Goal: Feedback & Contribution: Submit feedback/report problem

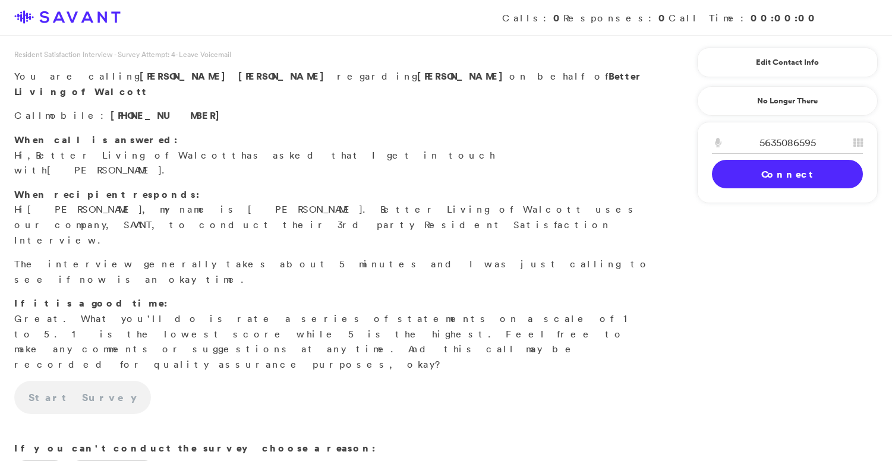
click at [737, 179] on link "Connect" at bounding box center [787, 174] width 151 height 29
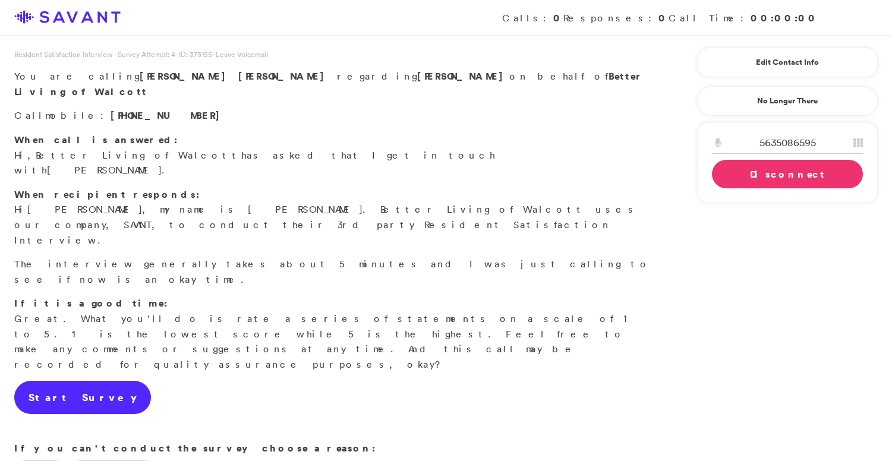
click at [78, 381] on link "Start Survey" at bounding box center [82, 397] width 137 height 33
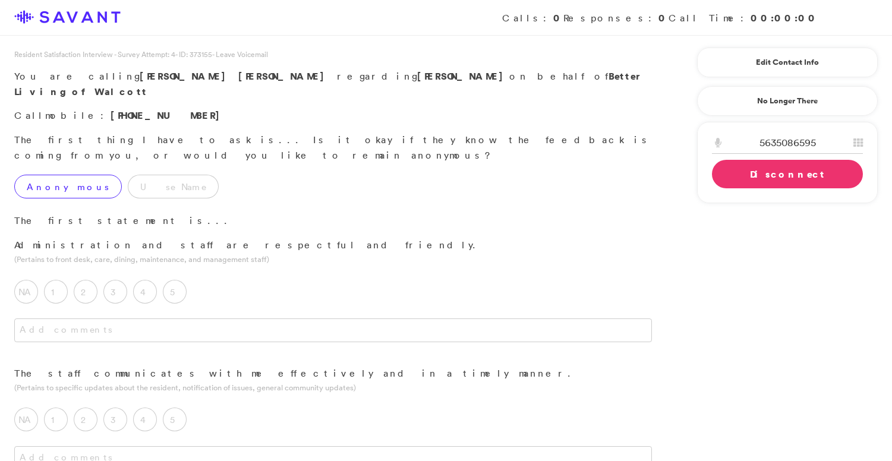
click at [56, 175] on label "Anonymous" at bounding box center [68, 187] width 108 height 24
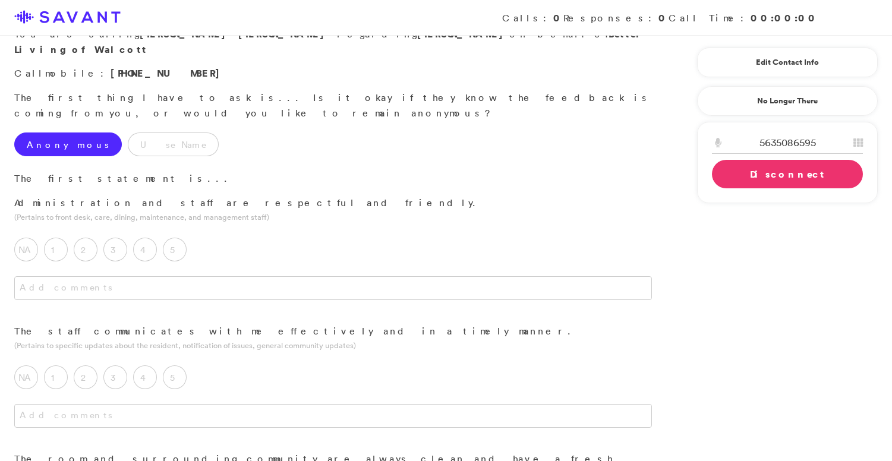
scroll to position [52, 0]
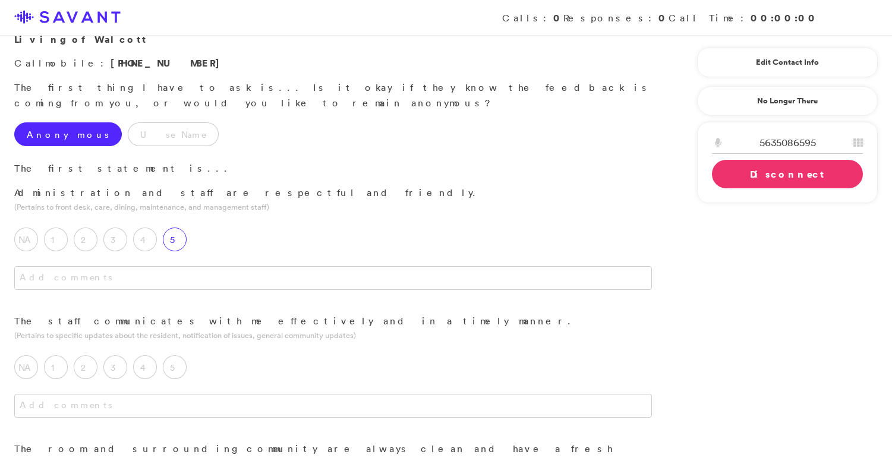
click at [179, 228] on label "5" at bounding box center [175, 240] width 24 height 24
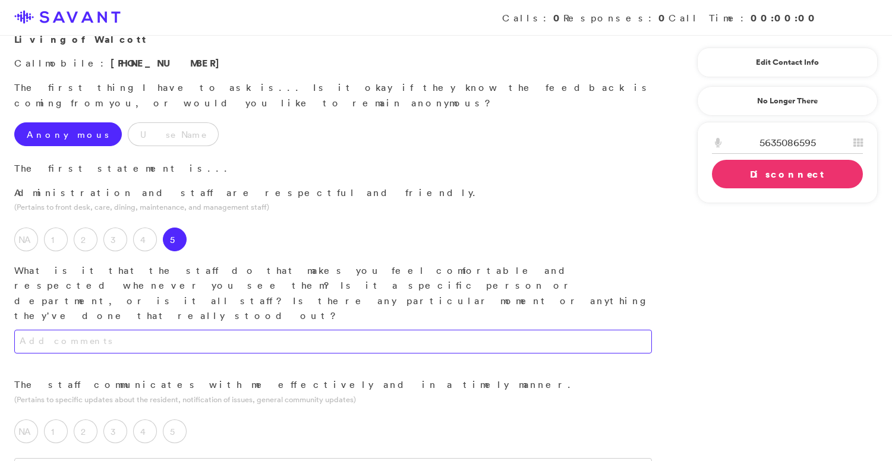
click at [195, 330] on textarea at bounding box center [333, 342] width 638 height 24
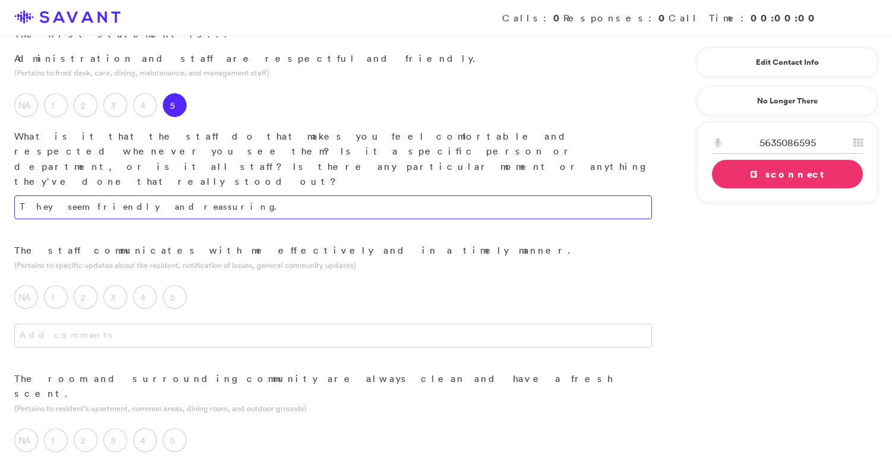
scroll to position [191, 0]
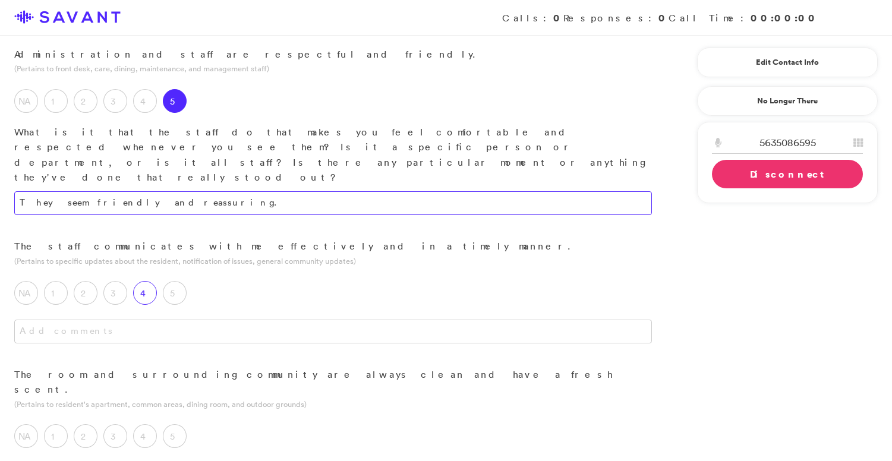
type textarea "They seem friendly and reassuring."
click at [148, 281] on label "4" at bounding box center [145, 293] width 24 height 24
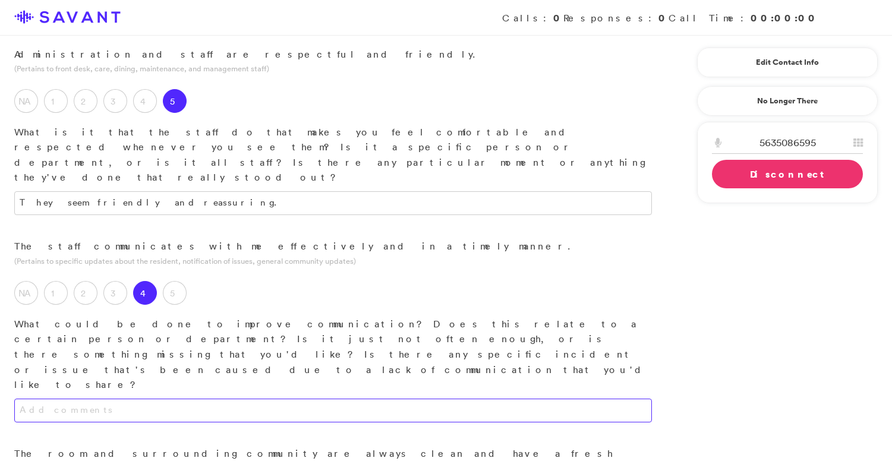
click at [195, 399] on textarea at bounding box center [333, 411] width 638 height 24
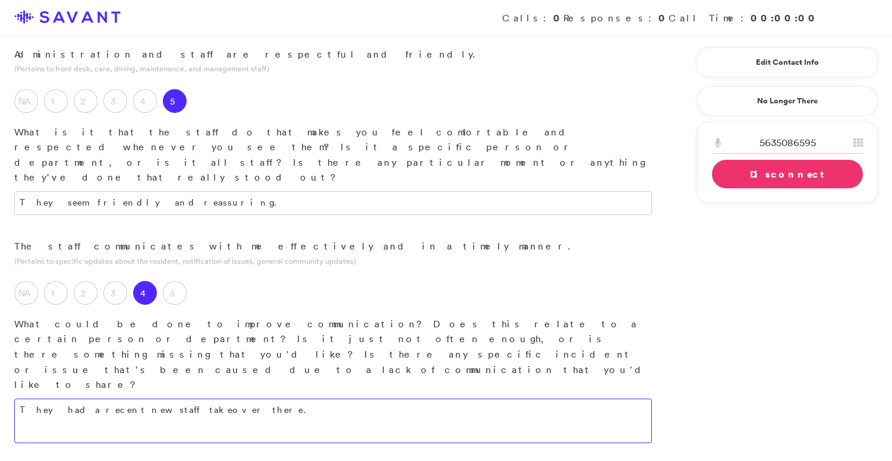
drag, startPoint x: 223, startPoint y: 304, endPoint x: 45, endPoint y: 299, distance: 178.9
click at [45, 399] on textarea "They had a recent new staff takeover there." at bounding box center [333, 421] width 638 height 45
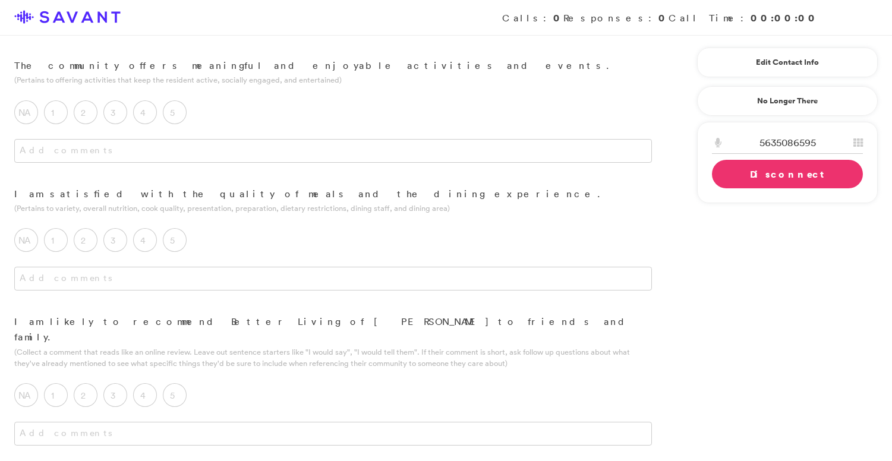
scroll to position [1247, 0]
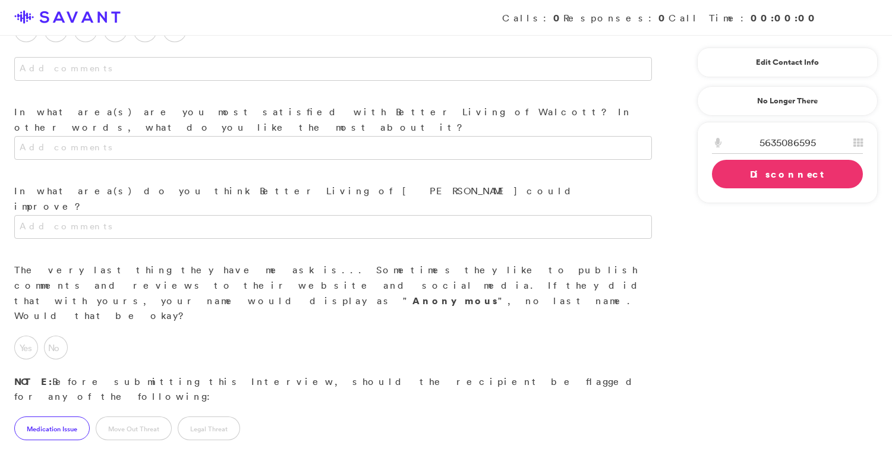
click at [70, 417] on label "Medication Issue" at bounding box center [51, 429] width 75 height 24
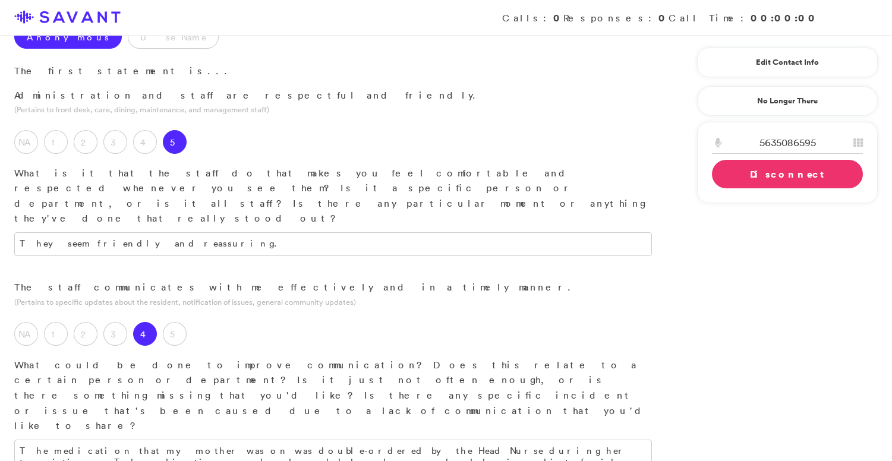
scroll to position [144, 0]
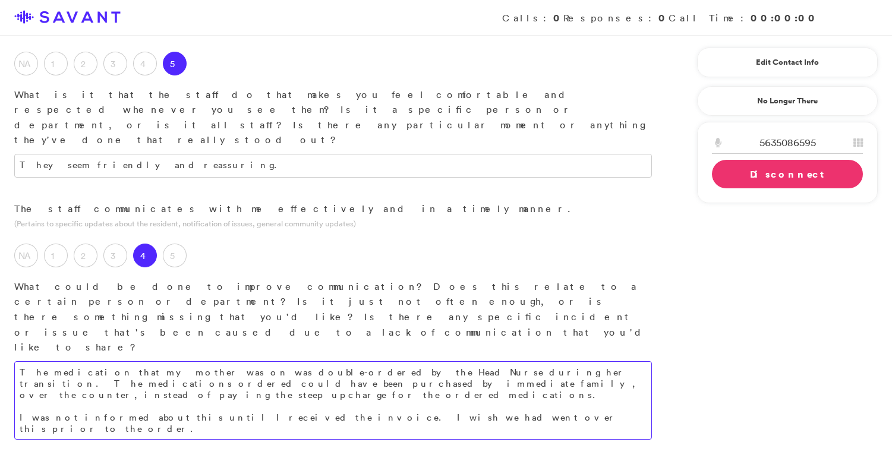
scroll to position [286, 0]
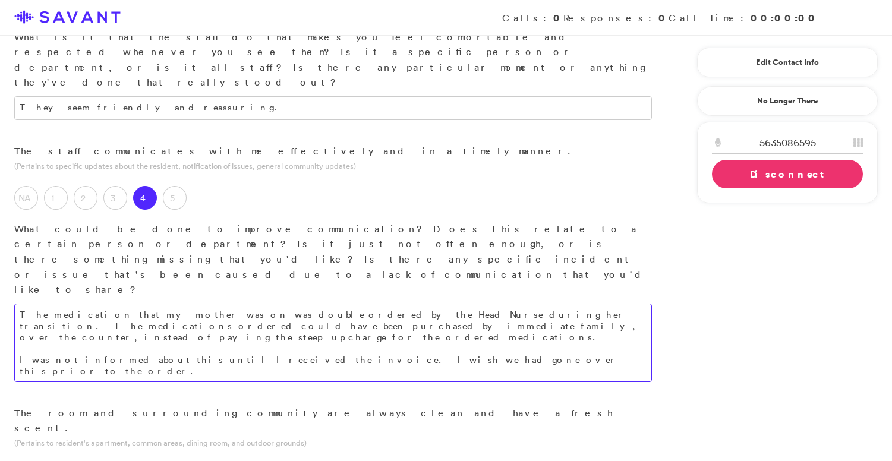
click at [453, 304] on textarea "The medication that my mother was on was double-ordered by the Head Nurse durin…" at bounding box center [333, 343] width 638 height 78
drag, startPoint x: 616, startPoint y: 241, endPoint x: 437, endPoint y: 241, distance: 178.9
click at [437, 304] on textarea "The medication that my mother was on was double-ordered by the Head Nurse durin…" at bounding box center [333, 343] width 638 height 78
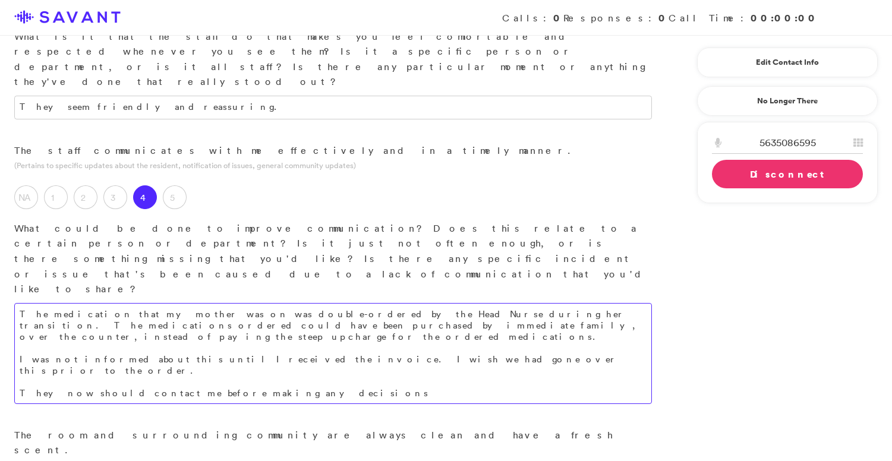
drag, startPoint x: 260, startPoint y: 265, endPoint x: 20, endPoint y: 264, distance: 240.1
click at [20, 303] on textarea "The medication that my mother was on was double-ordered by the Head Nurse durin…" at bounding box center [333, 353] width 638 height 101
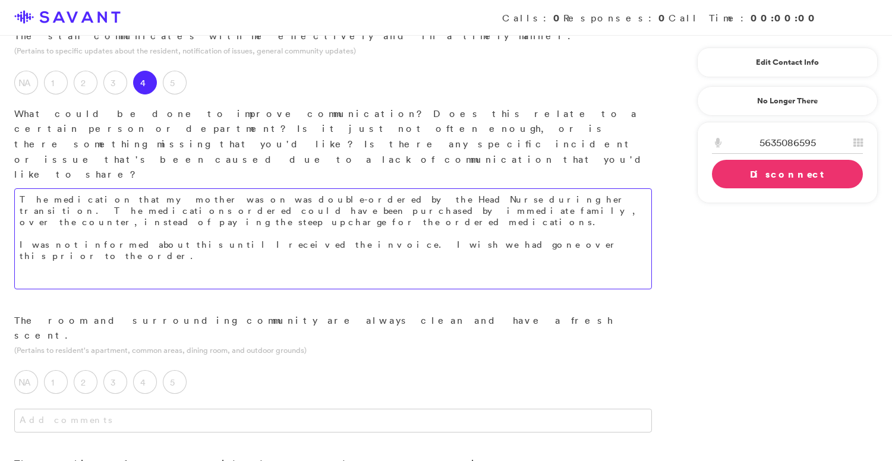
scroll to position [414, 0]
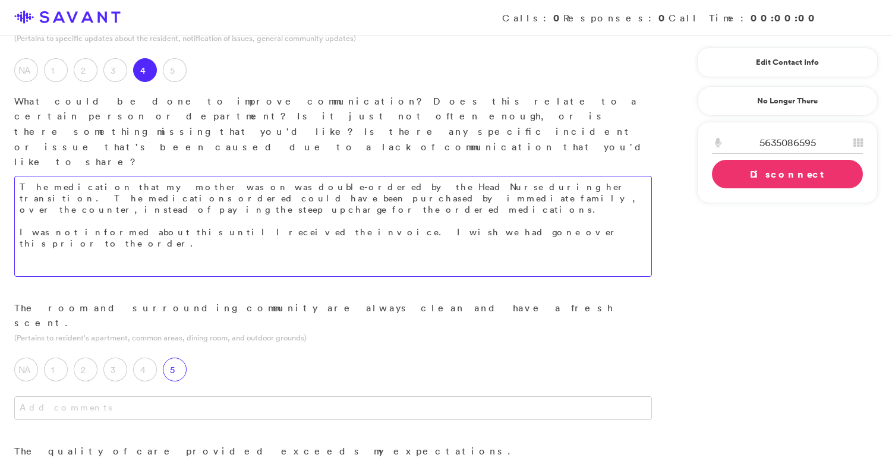
type textarea "The medication that my mother was on was double-ordered by the Head Nurse durin…"
click at [171, 358] on label "5" at bounding box center [175, 370] width 24 height 24
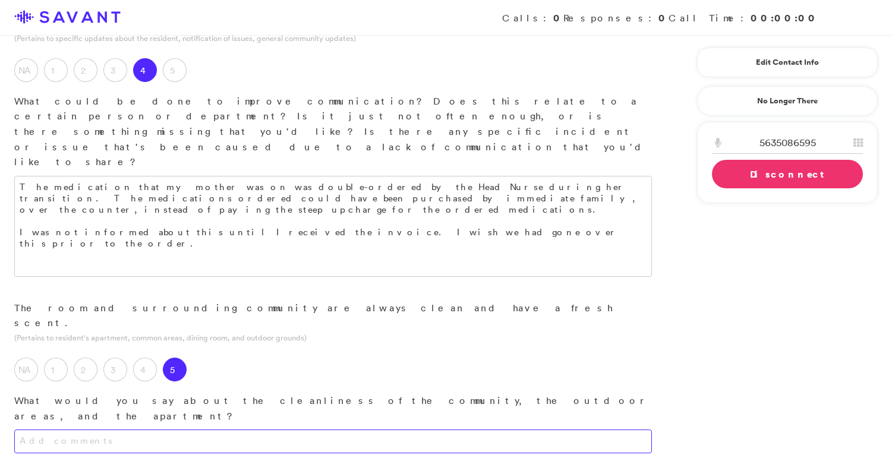
click at [166, 430] on textarea at bounding box center [333, 442] width 638 height 24
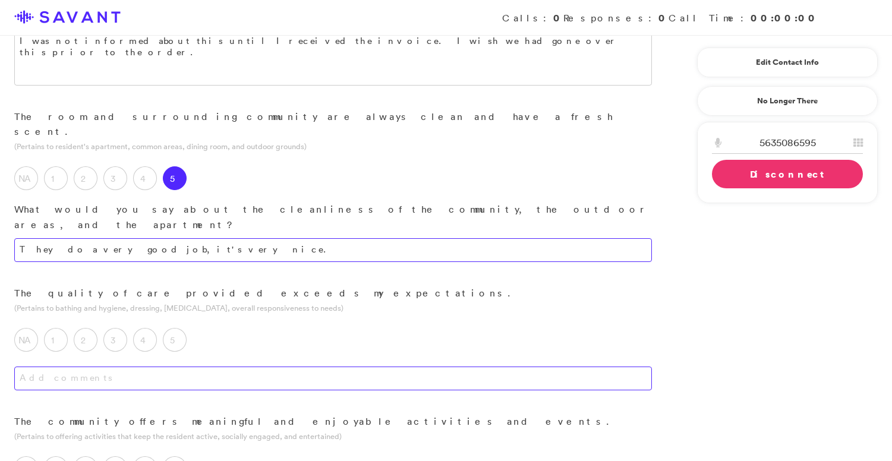
scroll to position [610, 0]
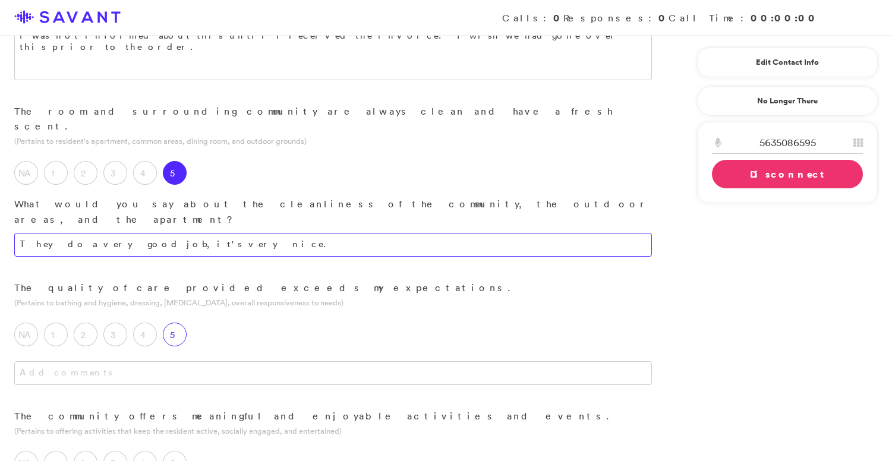
type textarea "They do a very good job, it's very nice."
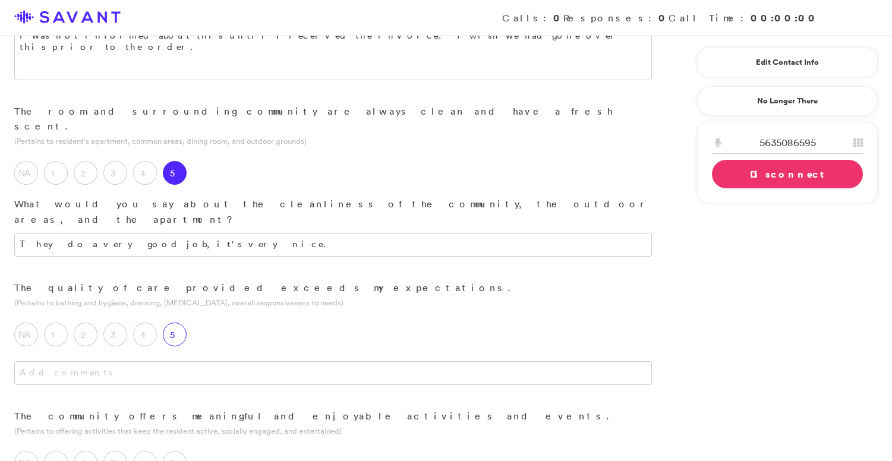
click at [169, 323] on label "5" at bounding box center [175, 335] width 24 height 24
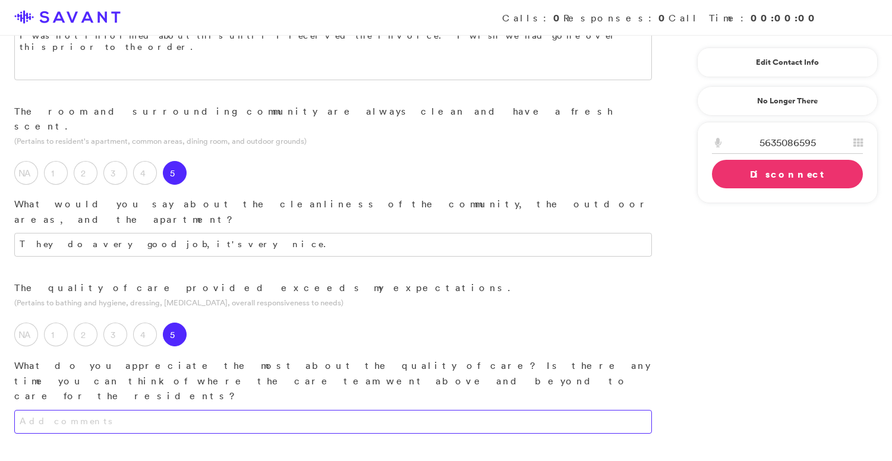
click at [176, 410] on textarea at bounding box center [333, 422] width 638 height 24
type textarea "My mother has informed me that the staff can sometimes be disrespectful"
drag, startPoint x: 329, startPoint y: 272, endPoint x: 195, endPoint y: 258, distance: 135.0
click at [195, 410] on textarea "My mother has informed me that the staff can sometimes be disrespectful" at bounding box center [333, 422] width 638 height 24
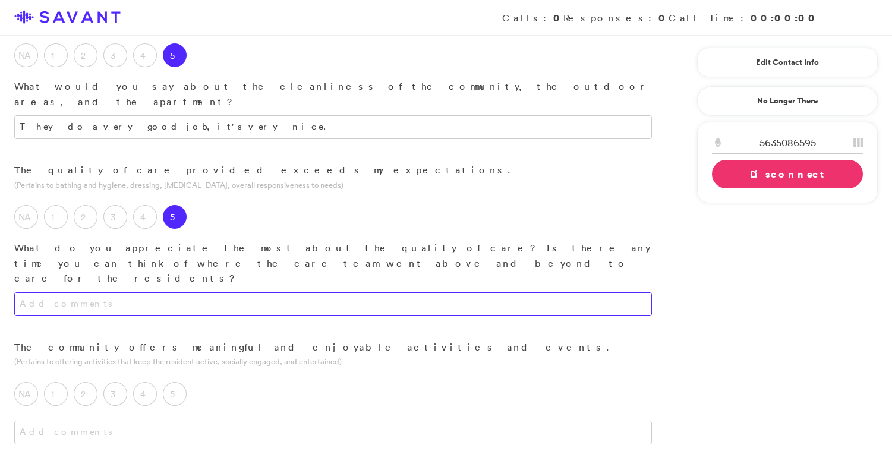
scroll to position [729, 0]
click at [249, 420] on textarea at bounding box center [333, 432] width 638 height 24
click at [245, 292] on textarea at bounding box center [333, 304] width 638 height 24
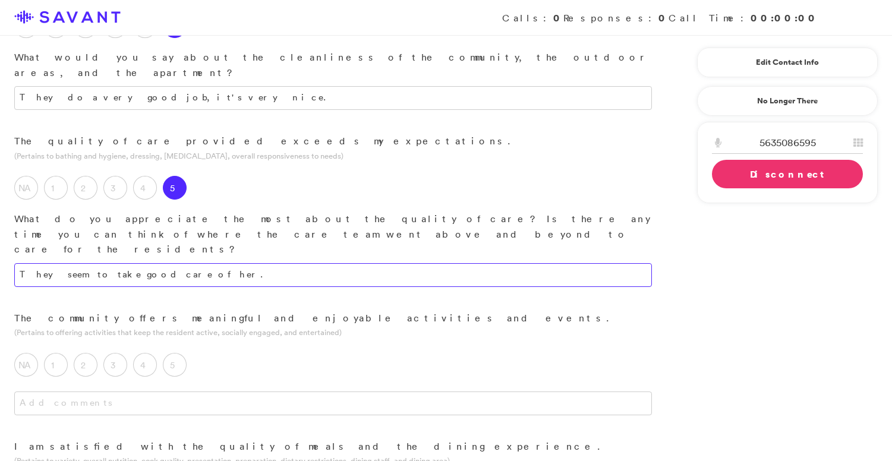
scroll to position [762, 0]
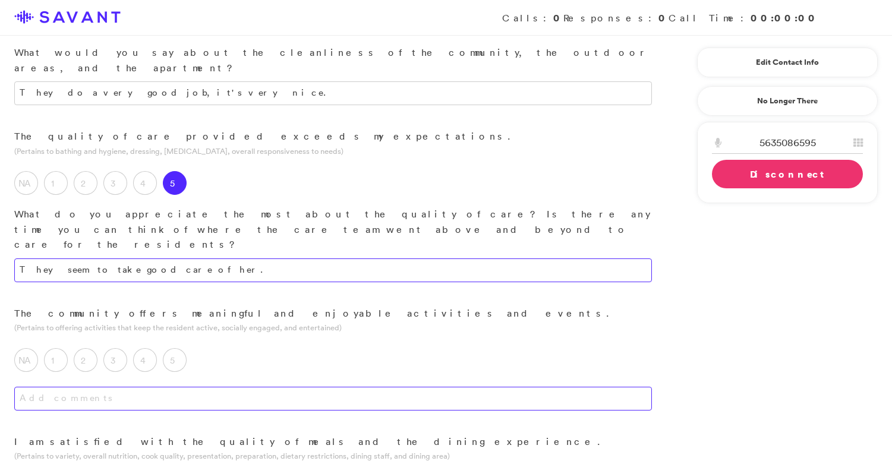
type textarea "They seem to take good care of her."
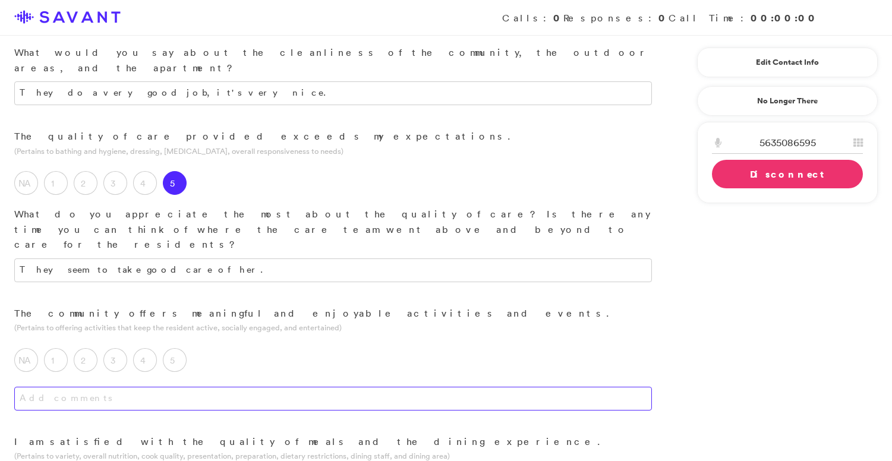
click at [223, 387] on textarea at bounding box center [333, 399] width 638 height 24
click at [210, 387] on textarea at bounding box center [333, 399] width 638 height 24
type textarea "I"
type textarea "T"
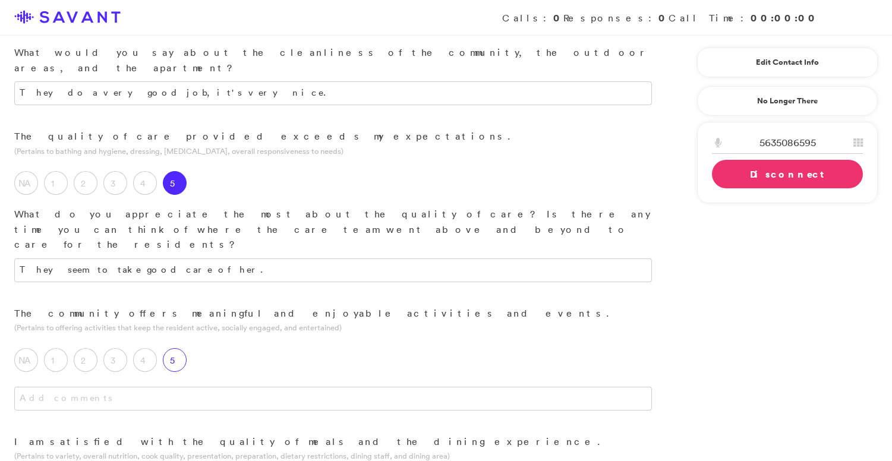
click at [174, 348] on label "5" at bounding box center [175, 360] width 24 height 24
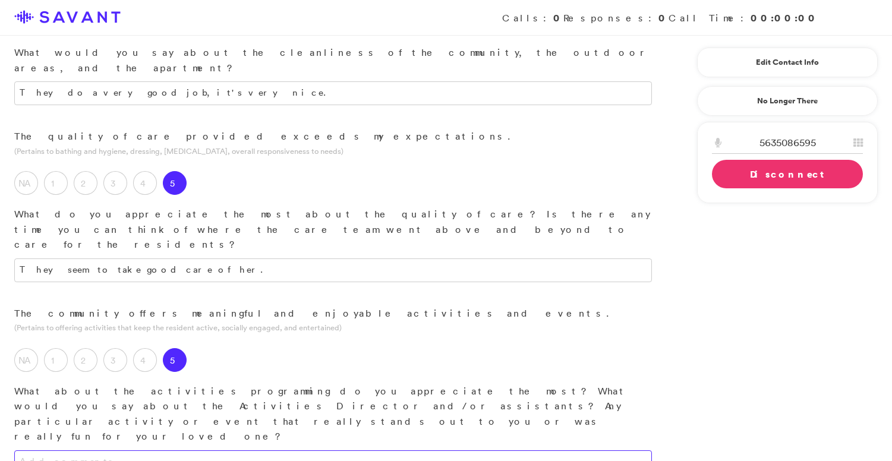
click at [175, 450] on textarea at bounding box center [333, 462] width 638 height 24
type textarea "T"
click at [446, 450] on textarea "My mother is in the memory care unit, and I don't know whether they take her to…" at bounding box center [333, 462] width 638 height 24
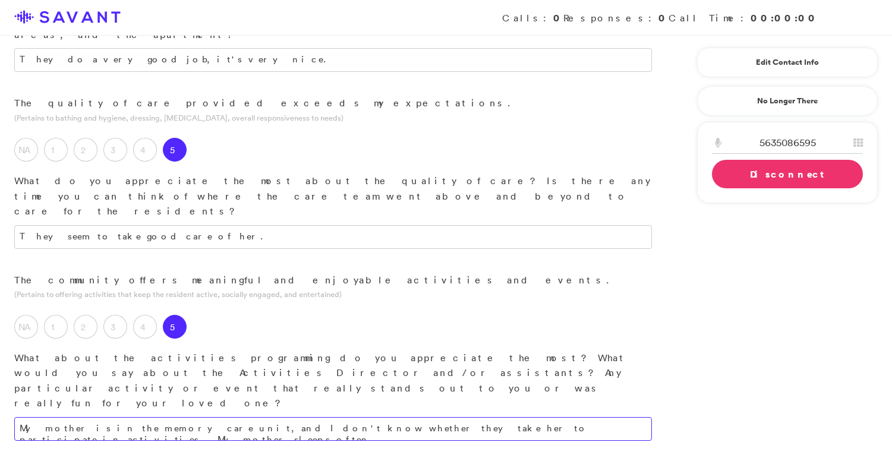
scroll to position [797, 0]
click at [527, 415] on textarea "My mother is in the memory care unit, and I don't know whether they take her to…" at bounding box center [333, 427] width 638 height 24
drag, startPoint x: 552, startPoint y: 247, endPoint x: 440, endPoint y: 245, distance: 111.7
click at [440, 415] on textarea "My mother is in the memory care unit, and I don't know whether they take her to…" at bounding box center [333, 427] width 638 height 24
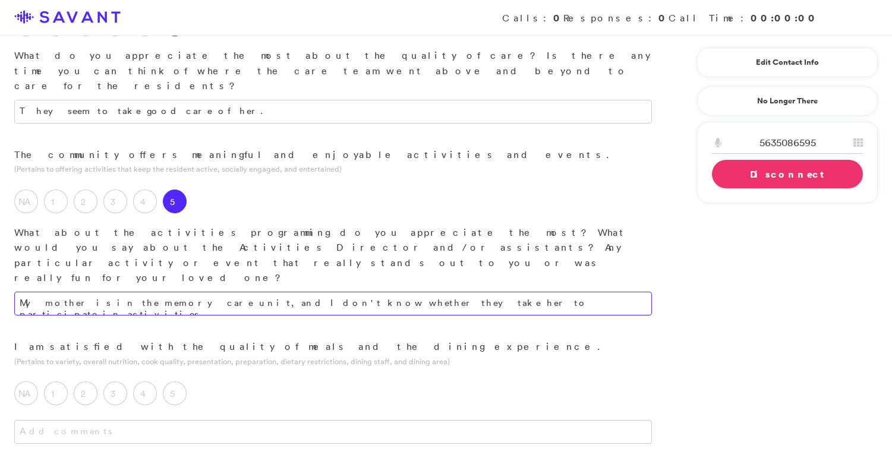
scroll to position [921, 0]
type textarea "My mother is in the memory care unit, and I don't know whether they take her to…"
click at [169, 381] on label "5" at bounding box center [175, 393] width 24 height 24
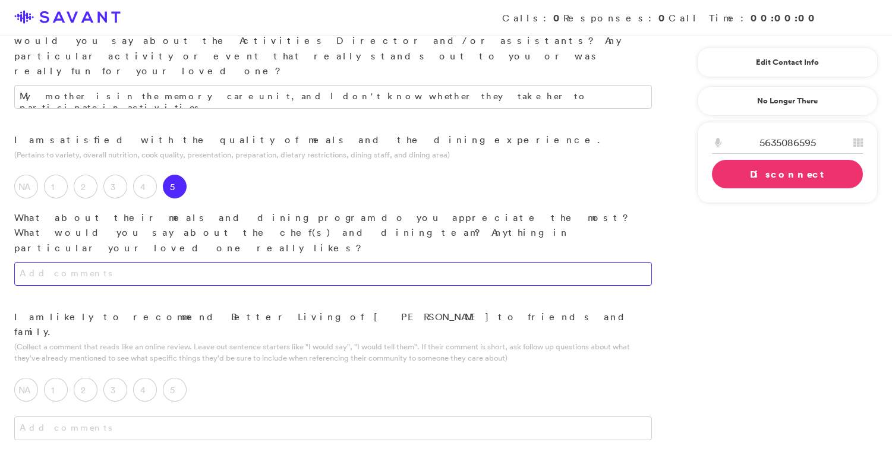
scroll to position [1128, 0]
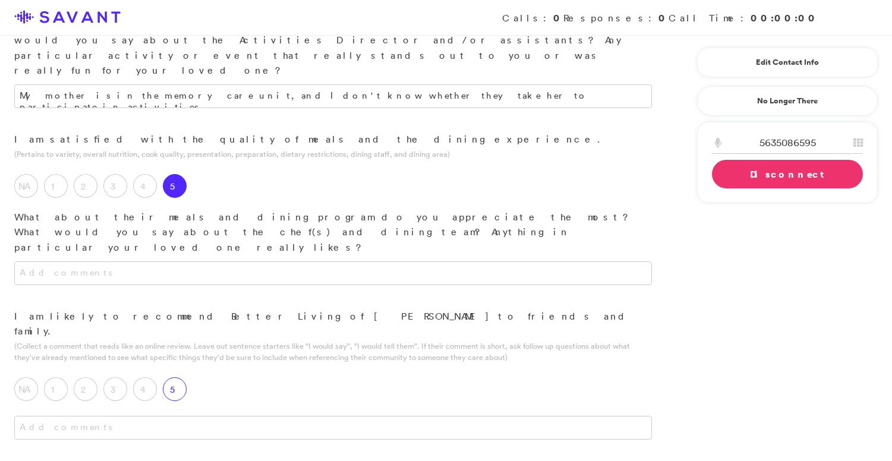
click at [177, 377] on label "5" at bounding box center [175, 389] width 24 height 24
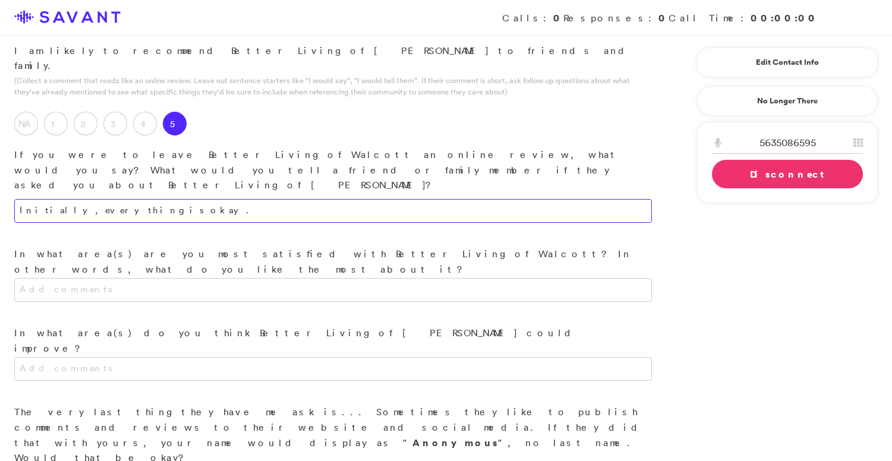
scroll to position [1445, 0]
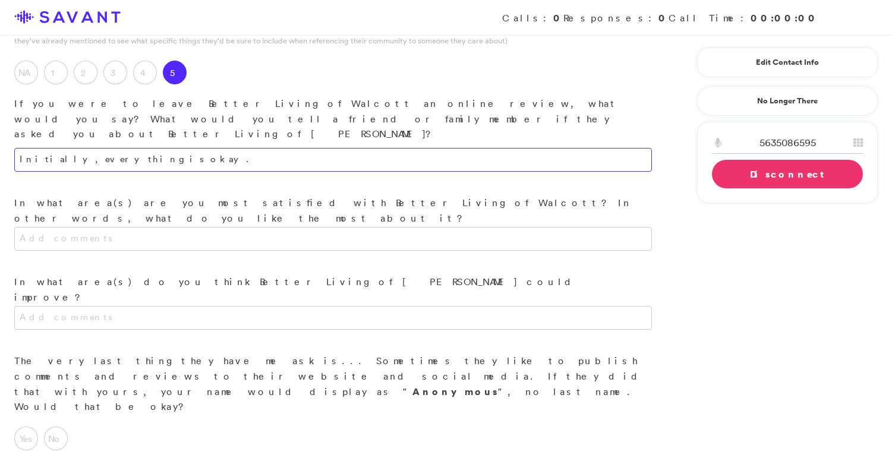
type textarea "Initially, everything is okay."
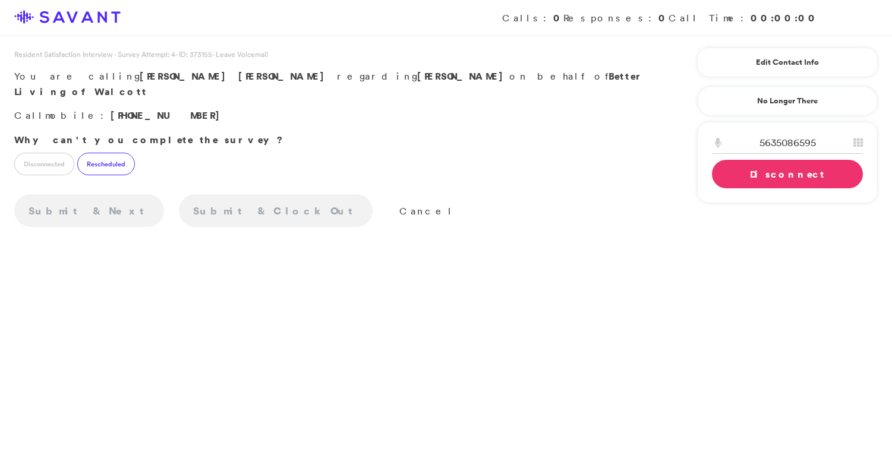
click at [109, 153] on label "Rescheduled" at bounding box center [106, 164] width 58 height 23
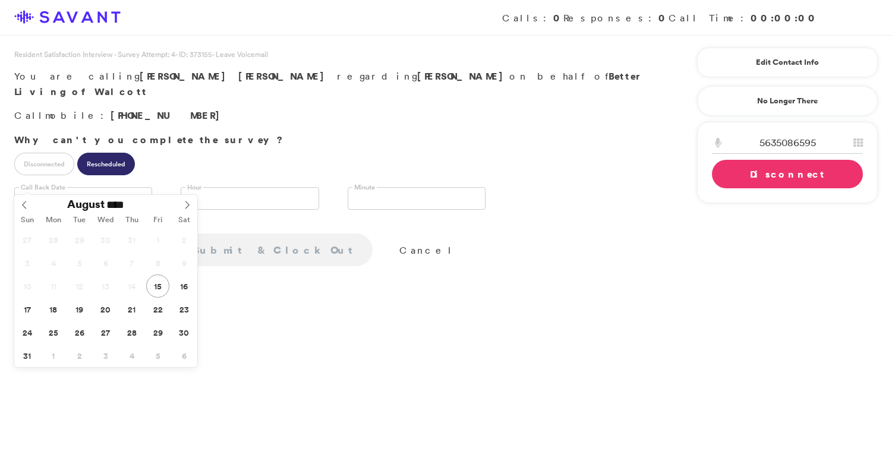
click at [88, 187] on input "text" at bounding box center [83, 198] width 138 height 23
click at [191, 206] on icon at bounding box center [187, 205] width 8 height 8
type input "**********"
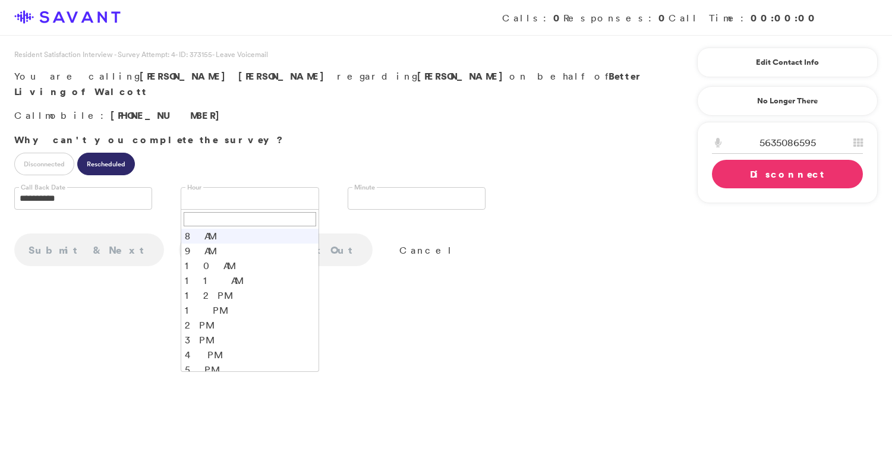
click at [215, 187] on link at bounding box center [250, 198] width 138 height 23
click at [209, 258] on li "10 AM" at bounding box center [249, 265] width 137 height 15
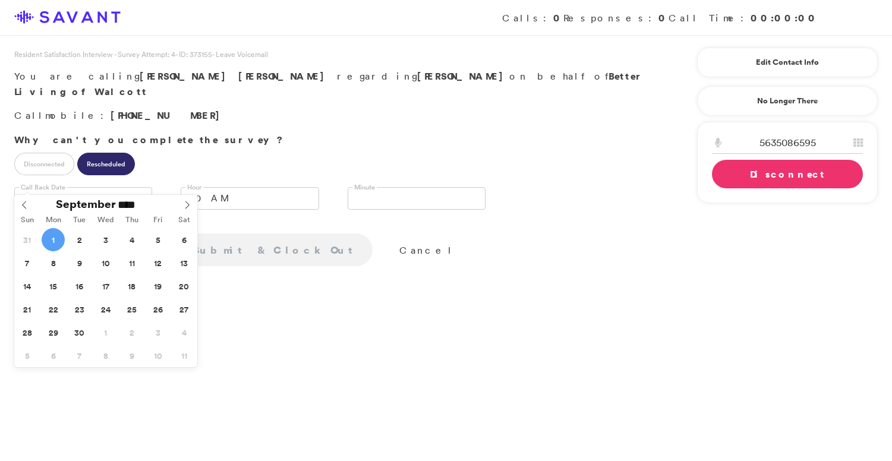
click at [104, 187] on input "**********" at bounding box center [83, 198] width 138 height 23
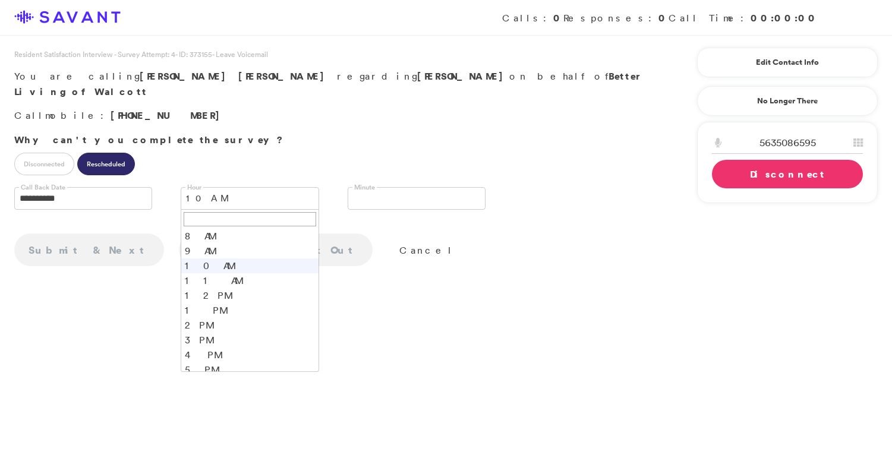
click at [242, 188] on span "10 AM" at bounding box center [242, 198] width 112 height 21
click at [247, 188] on span "10 AM" at bounding box center [242, 198] width 112 height 21
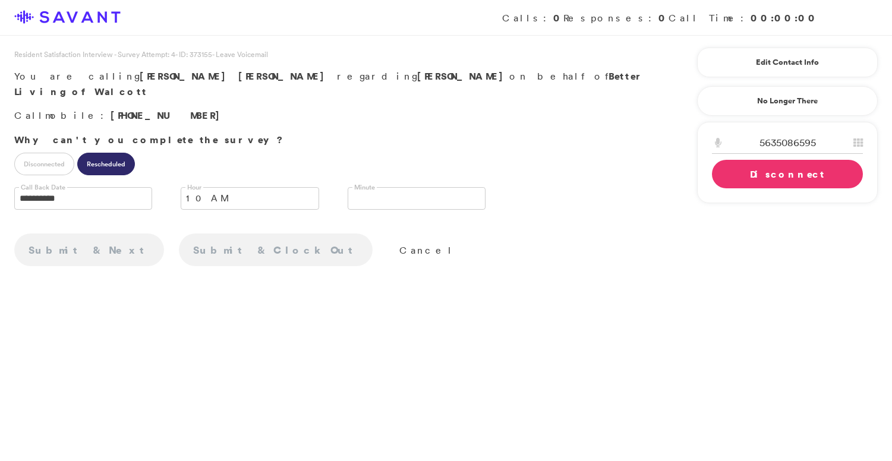
click at [739, 177] on link "Disconnect" at bounding box center [787, 174] width 151 height 29
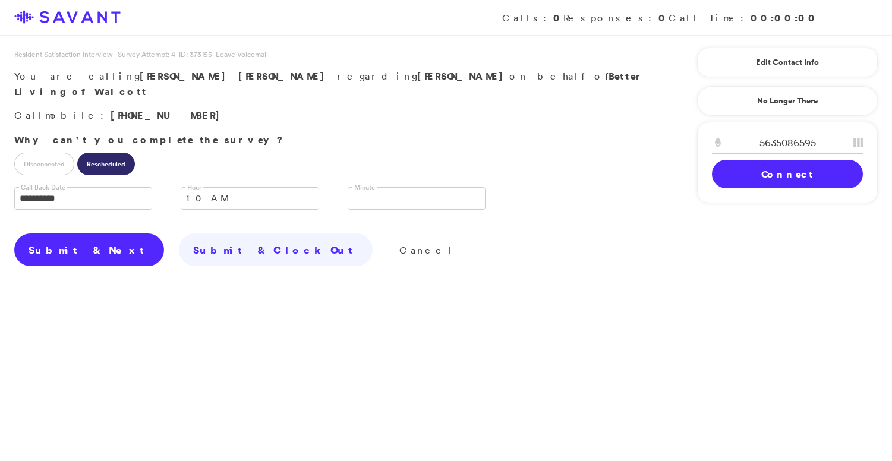
click at [100, 234] on link "Submit & Next" at bounding box center [89, 250] width 150 height 33
